Goal: Task Accomplishment & Management: Manage account settings

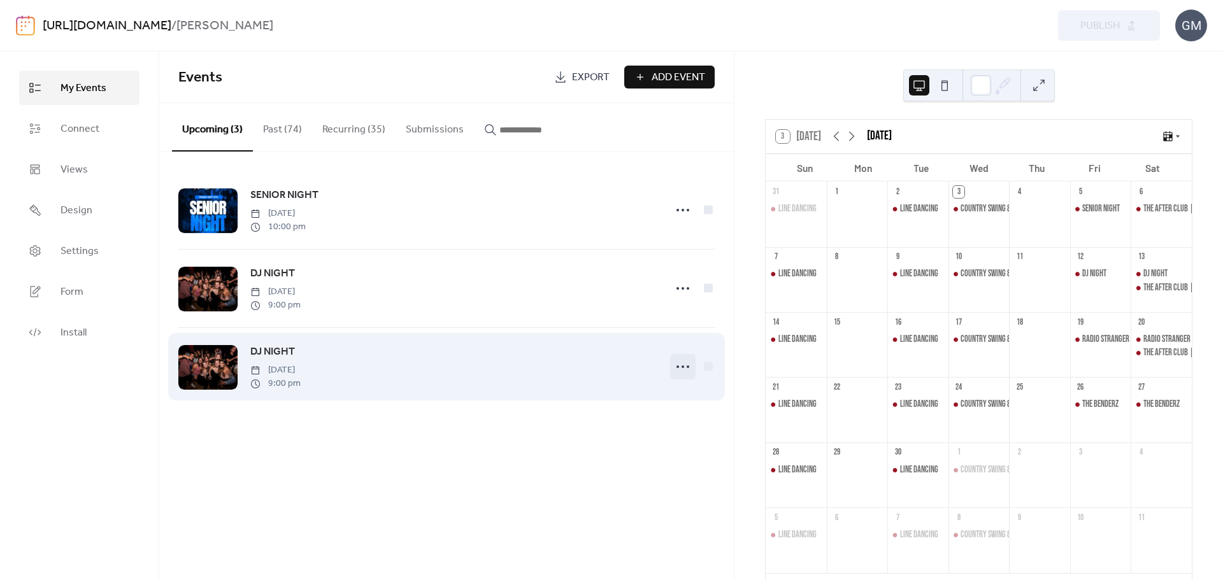
click at [677, 365] on icon at bounding box center [683, 367] width 20 height 20
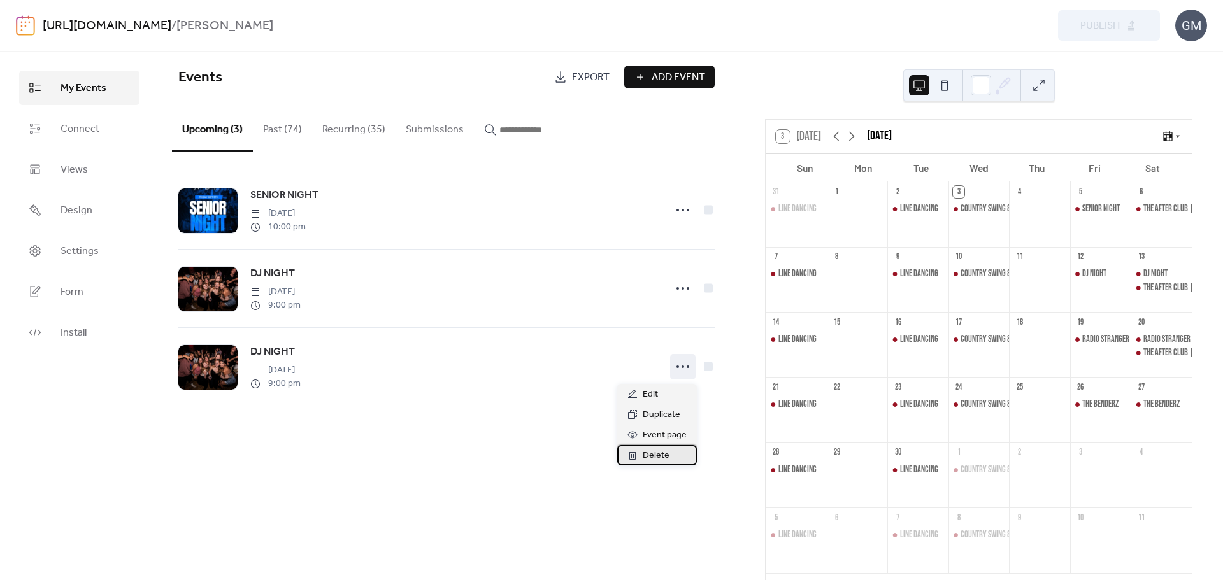
click at [657, 459] on span "Delete" at bounding box center [656, 456] width 27 height 15
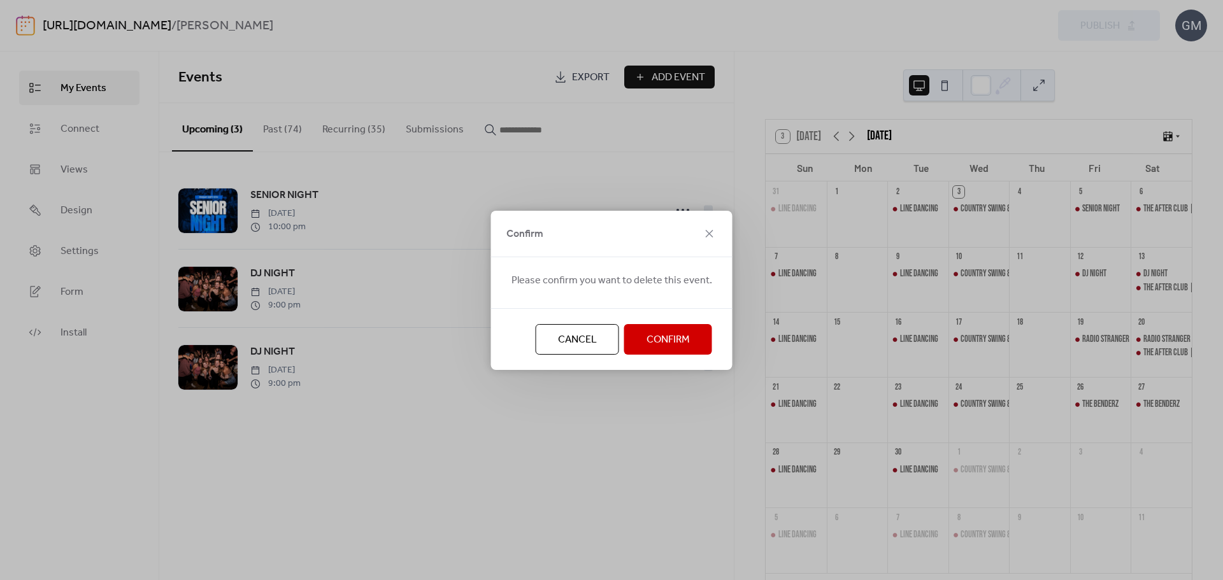
click at [659, 342] on span "Confirm" at bounding box center [668, 340] width 43 height 15
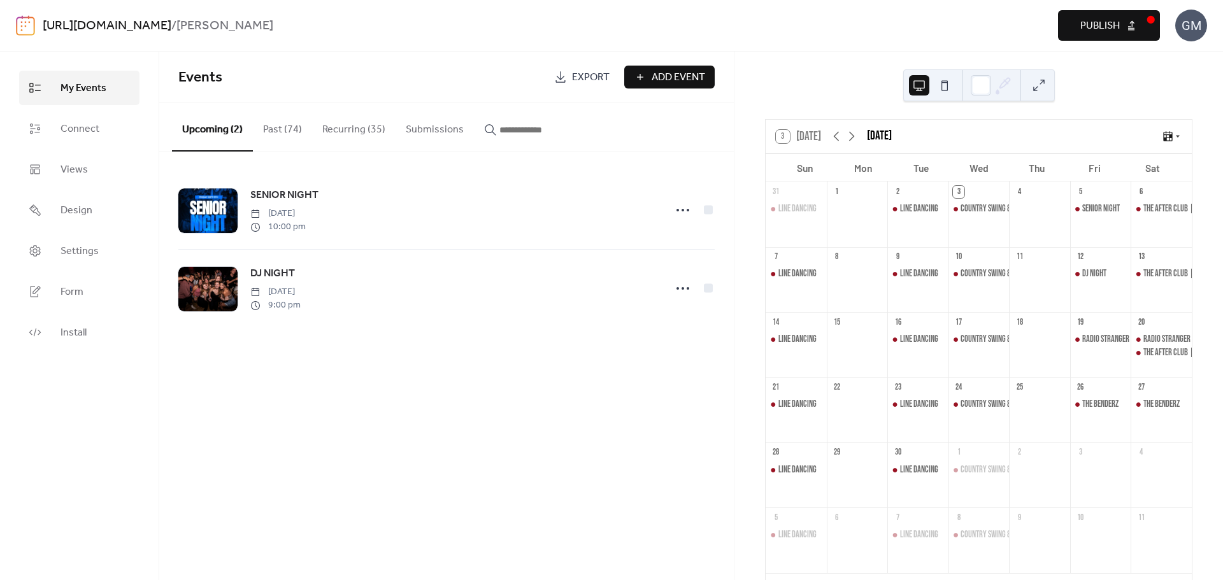
click at [356, 136] on button "Recurring (35)" at bounding box center [353, 126] width 83 height 47
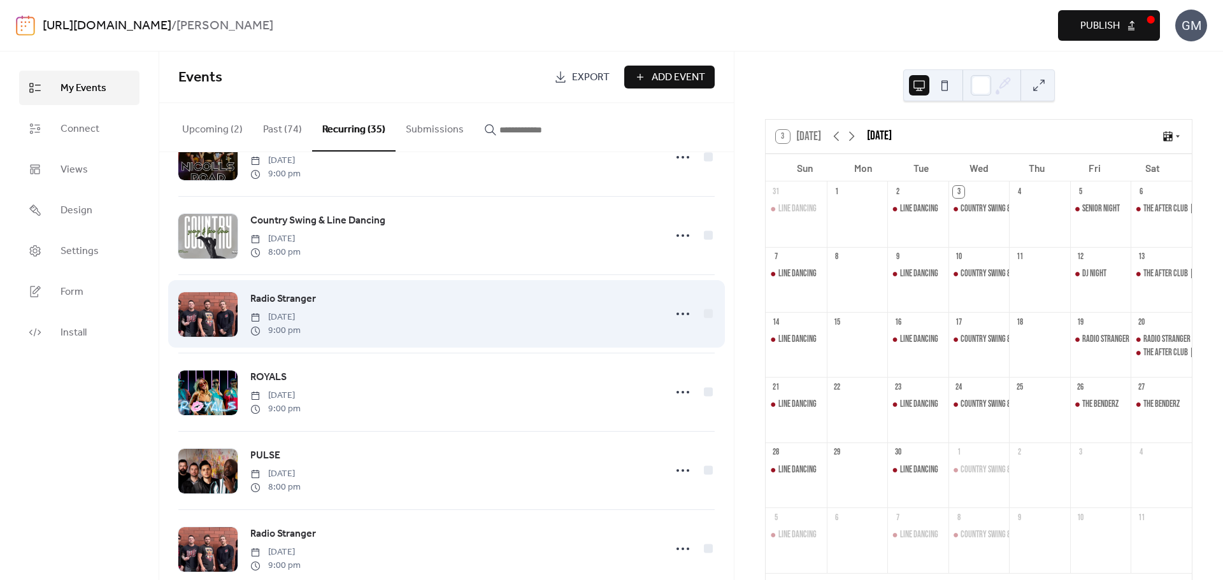
scroll to position [2375, 0]
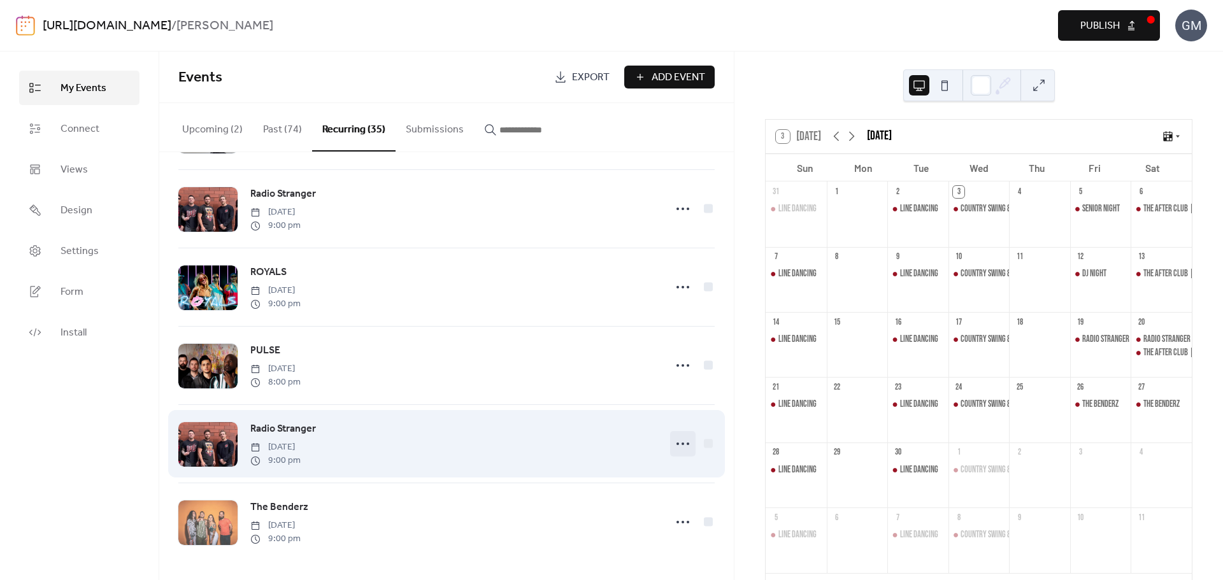
click at [682, 445] on icon at bounding box center [683, 444] width 20 height 20
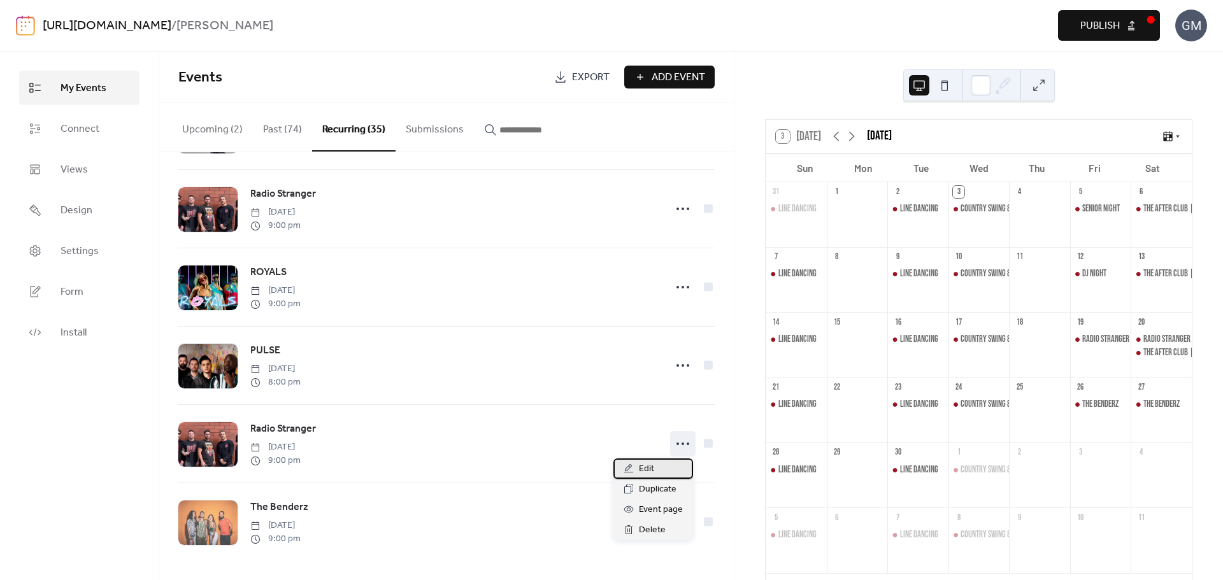
click at [658, 470] on div "Edit" at bounding box center [654, 469] width 80 height 20
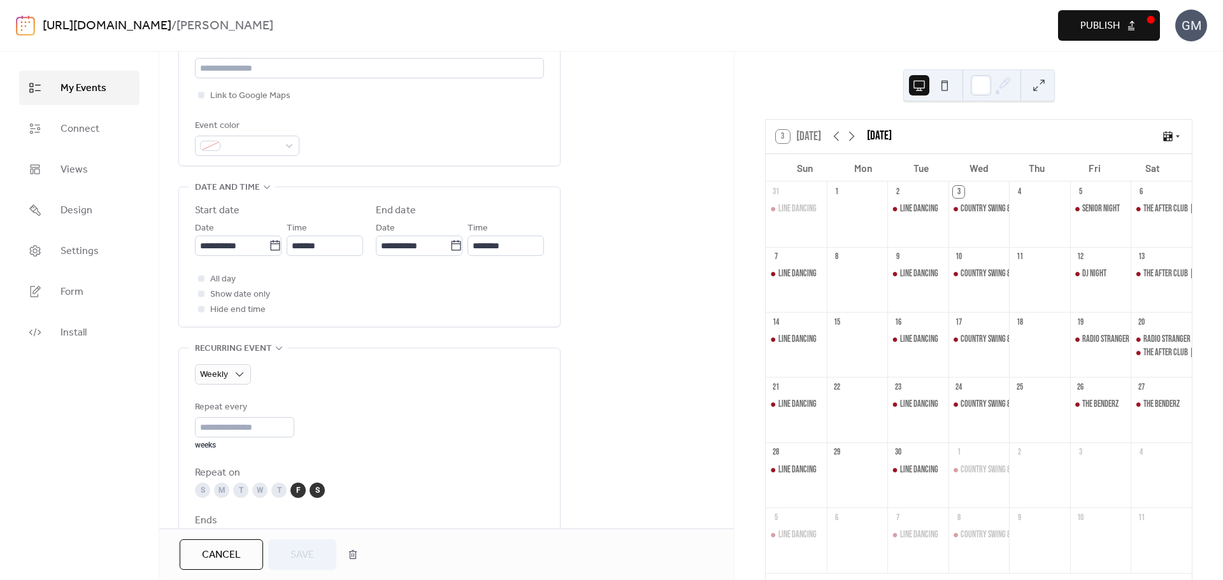
scroll to position [319, 0]
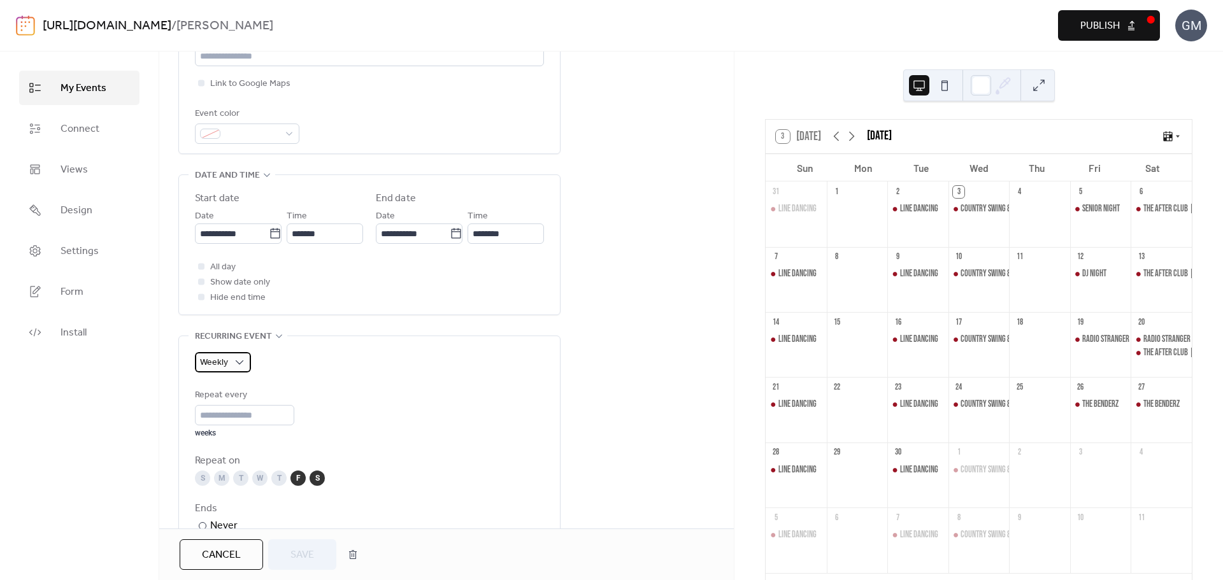
click at [246, 361] on div "Weekly" at bounding box center [223, 362] width 56 height 20
click at [238, 384] on span "Do not repeat" at bounding box center [236, 388] width 62 height 15
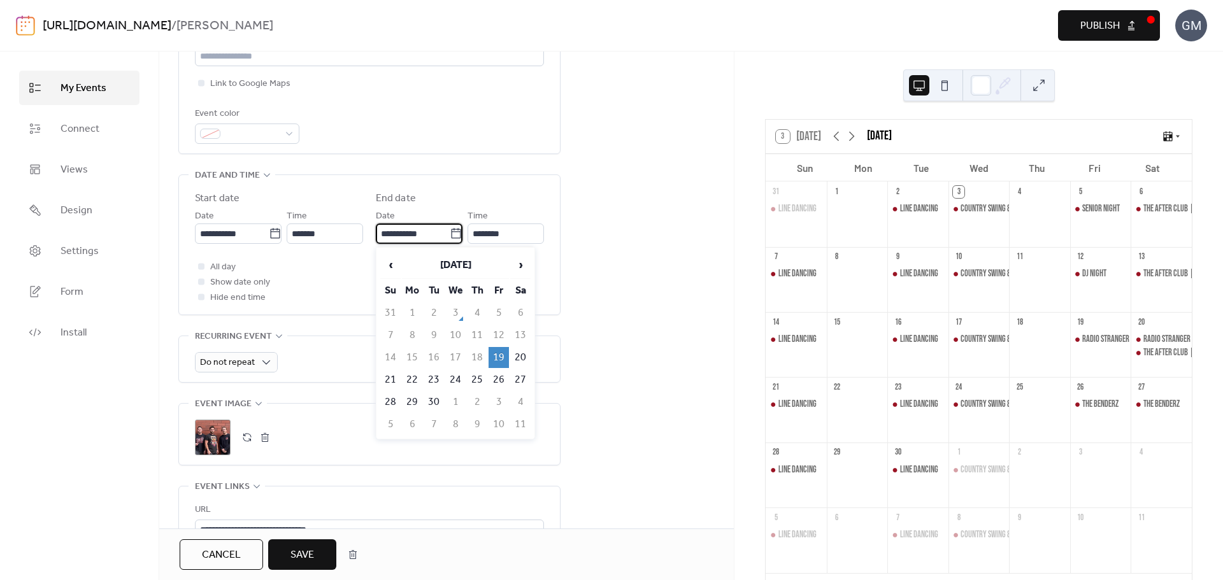
click at [442, 233] on input "**********" at bounding box center [413, 234] width 74 height 20
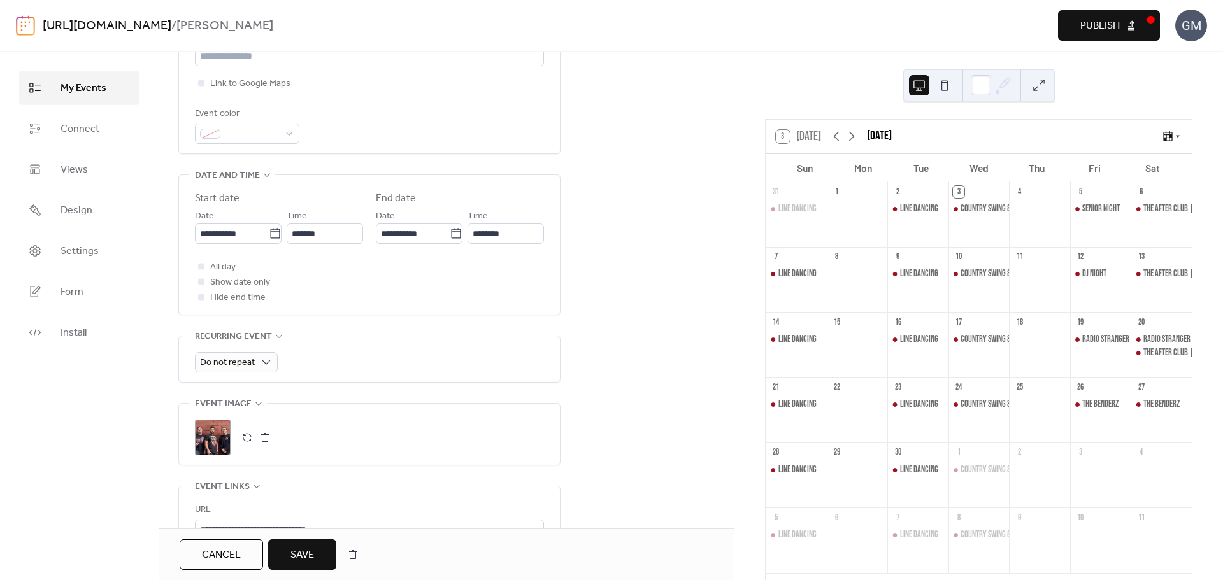
click at [315, 549] on button "Save" at bounding box center [302, 555] width 68 height 31
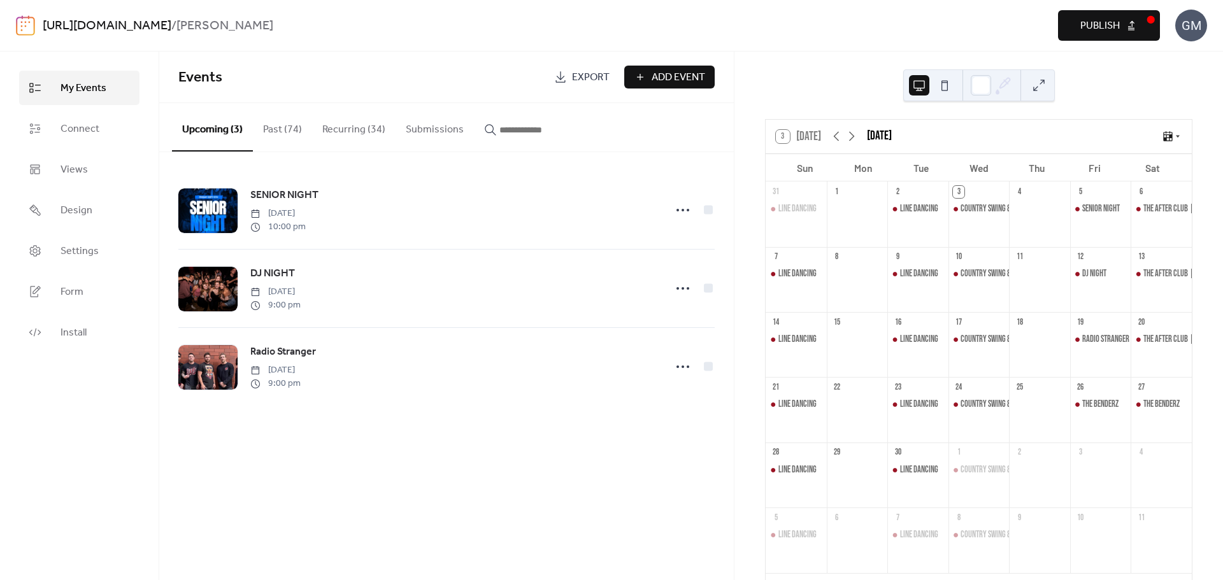
click at [1067, 35] on button "Publish" at bounding box center [1109, 25] width 102 height 31
